Goal: Transaction & Acquisition: Subscribe to service/newsletter

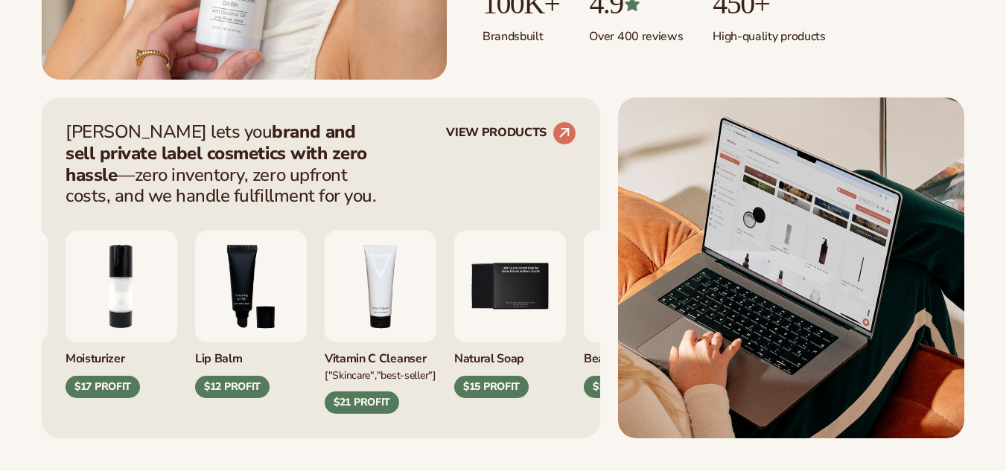
scroll to position [521, 0]
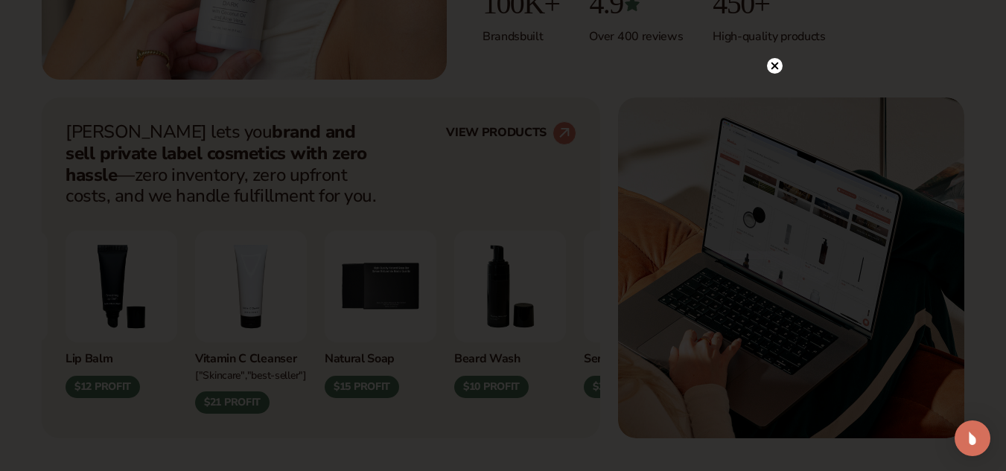
click at [775, 65] on circle at bounding box center [775, 66] width 16 height 16
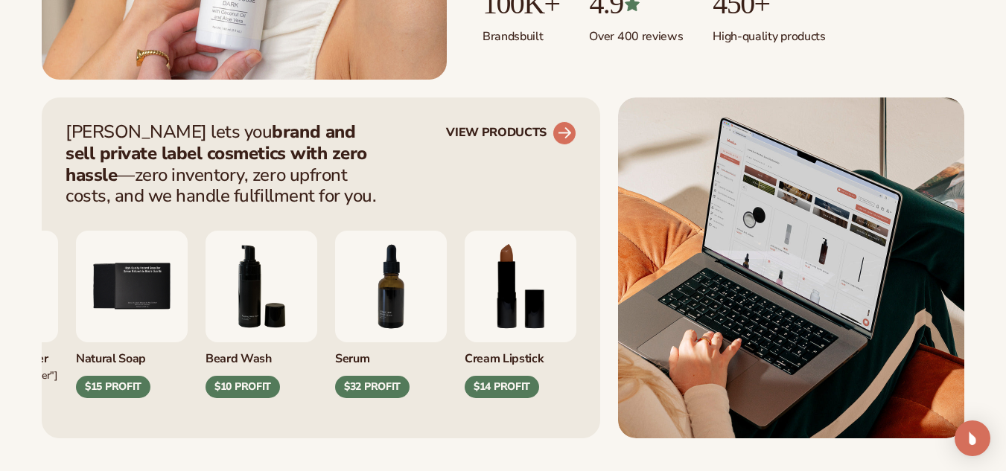
click at [550, 128] on link "VIEW PRODUCTS" at bounding box center [511, 133] width 130 height 24
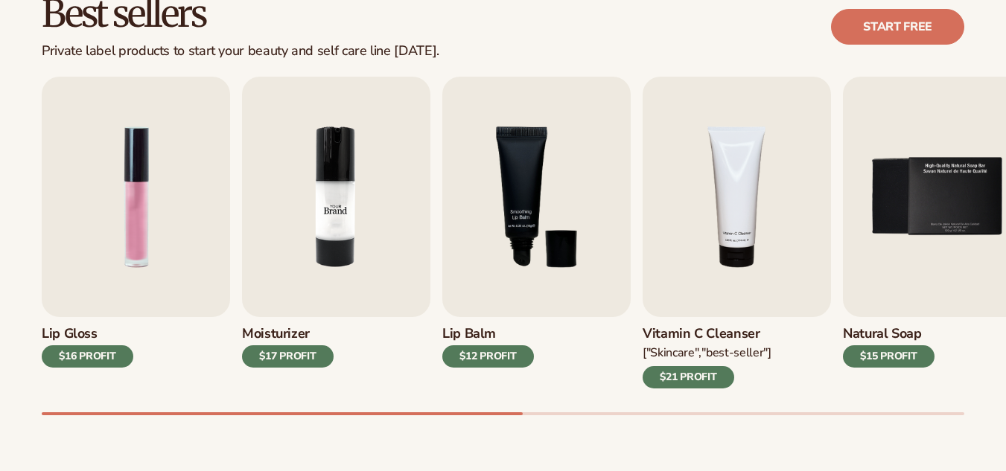
scroll to position [447, 0]
click at [892, 26] on link "Start free" at bounding box center [897, 27] width 133 height 36
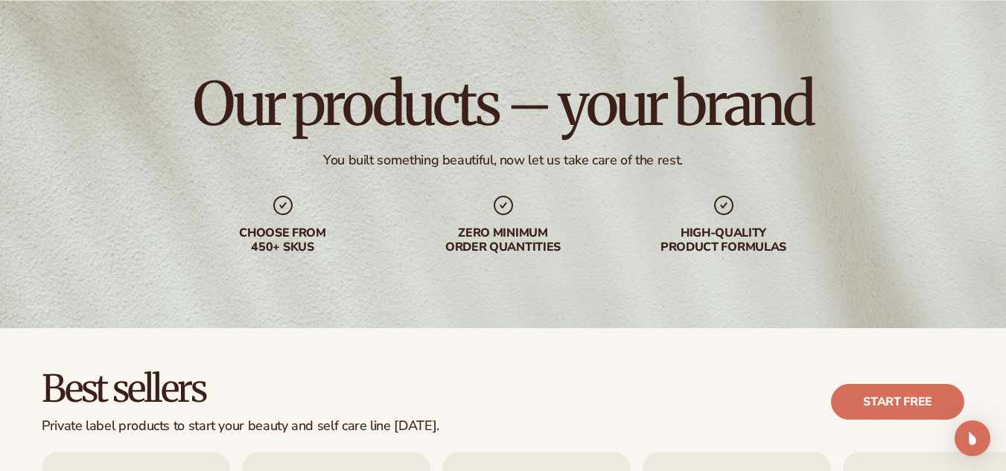
scroll to position [0, 0]
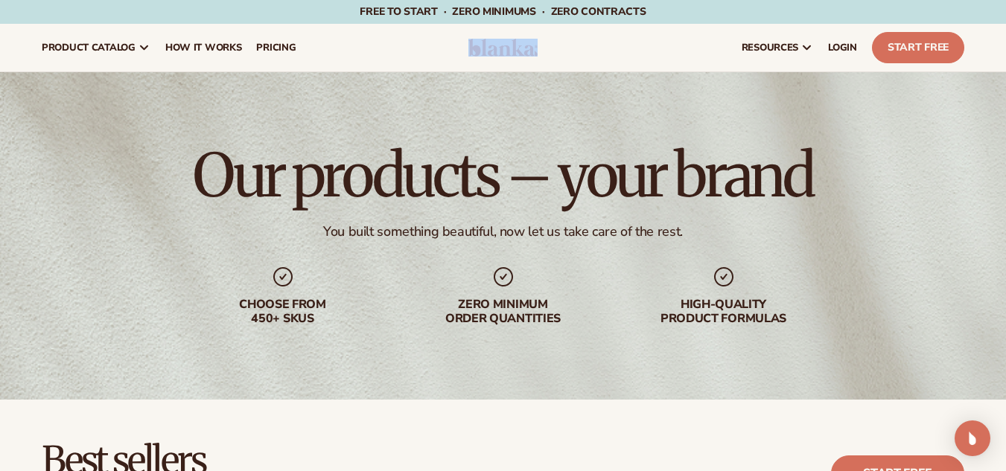
drag, startPoint x: 447, startPoint y: 32, endPoint x: 548, endPoint y: 52, distance: 103.3
click at [548, 52] on header "Cart product catalog The Lab by [PERSON_NAME]" at bounding box center [503, 48] width 1006 height 48
copy header
